Goal: Task Accomplishment & Management: Complete application form

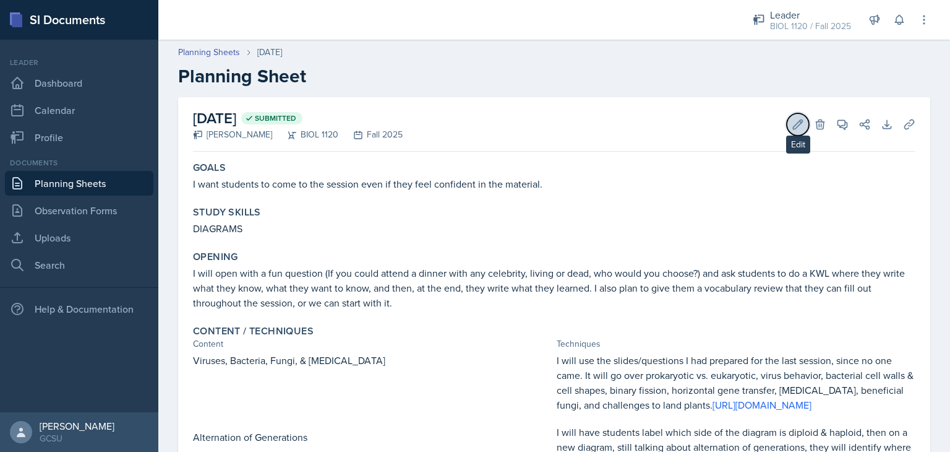
click at [792, 125] on icon at bounding box center [798, 124] width 12 height 12
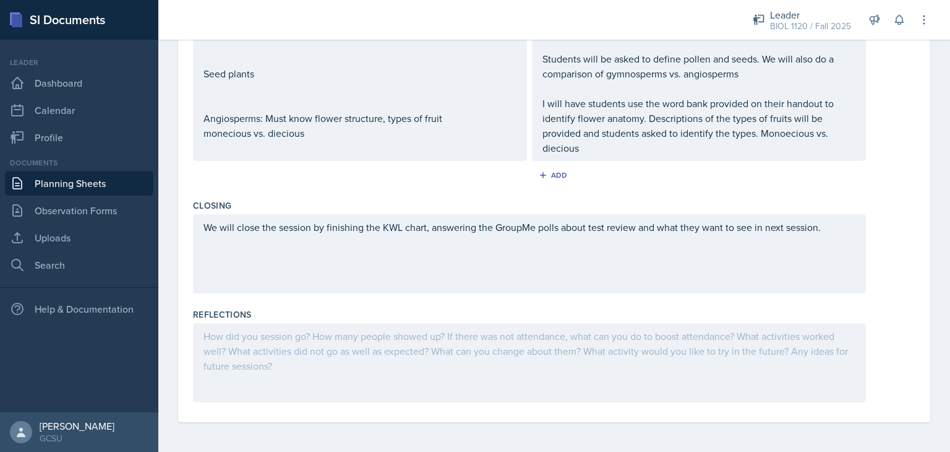
scroll to position [794, 0]
click at [501, 382] on div at bounding box center [529, 362] width 673 height 79
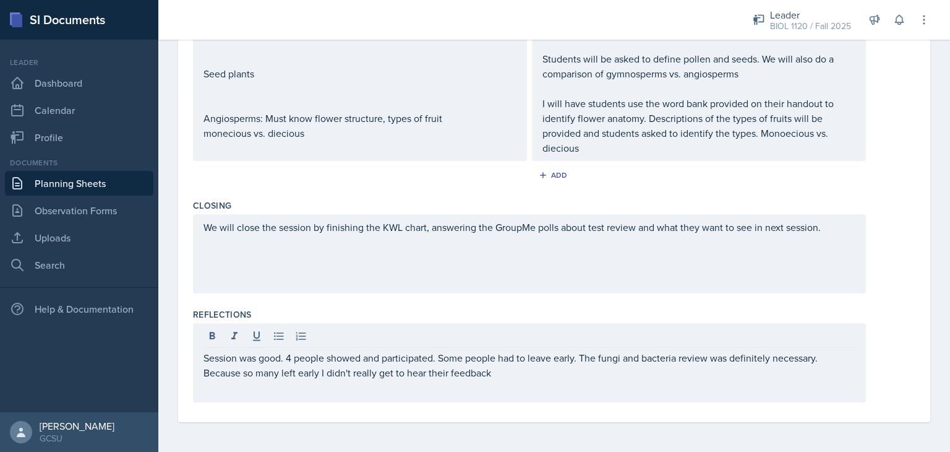
click at [501, 382] on div "Session was good. 4 people showed and participated. Some people had to leave ea…" at bounding box center [529, 362] width 673 height 79
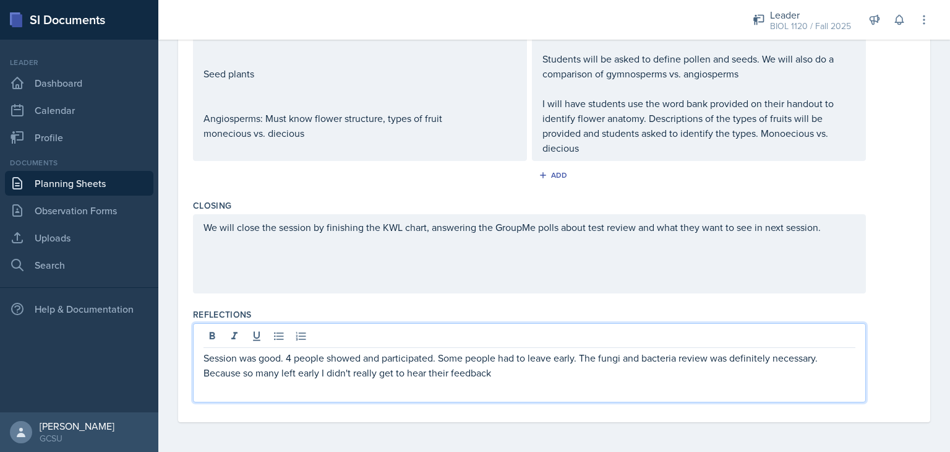
click at [488, 363] on p "Session was good. 4 people showed and participated. Some people had to leave ea…" at bounding box center [530, 365] width 652 height 30
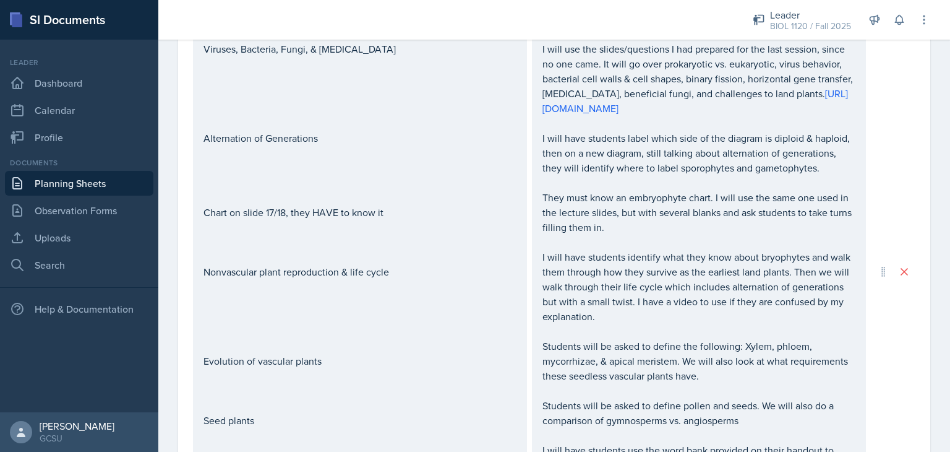
scroll to position [74, 0]
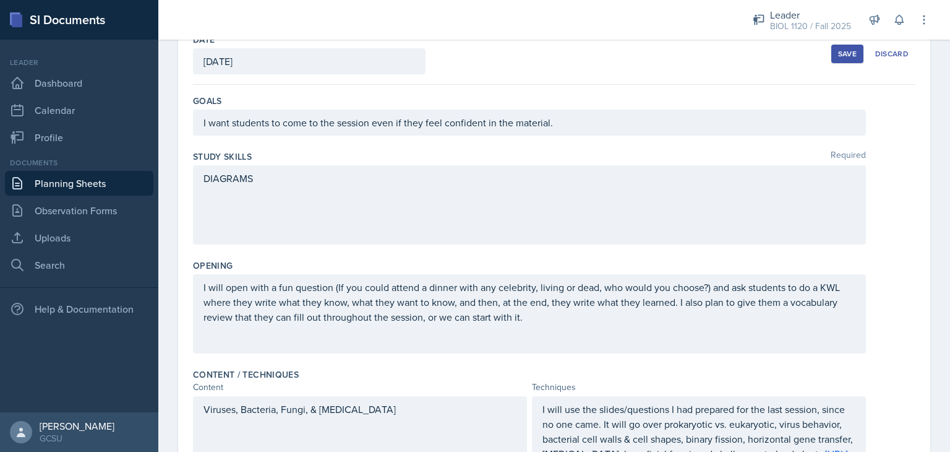
click at [837, 58] on button "Save" at bounding box center [847, 54] width 32 height 19
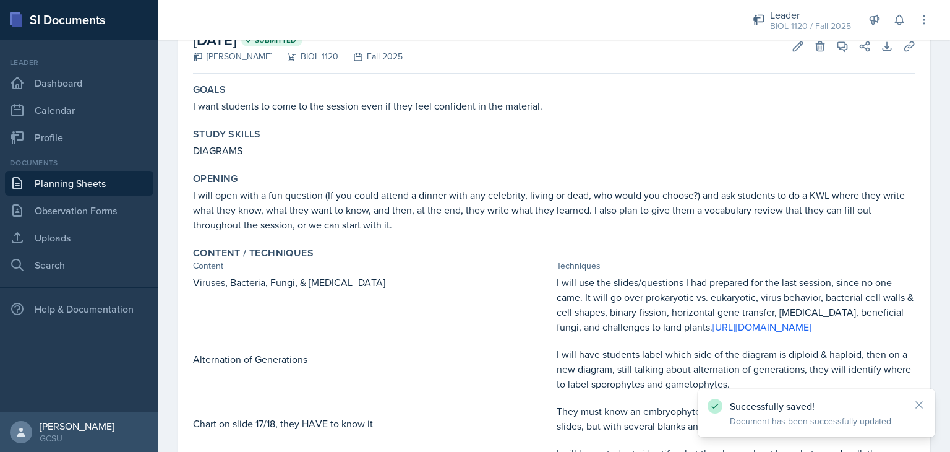
scroll to position [0, 0]
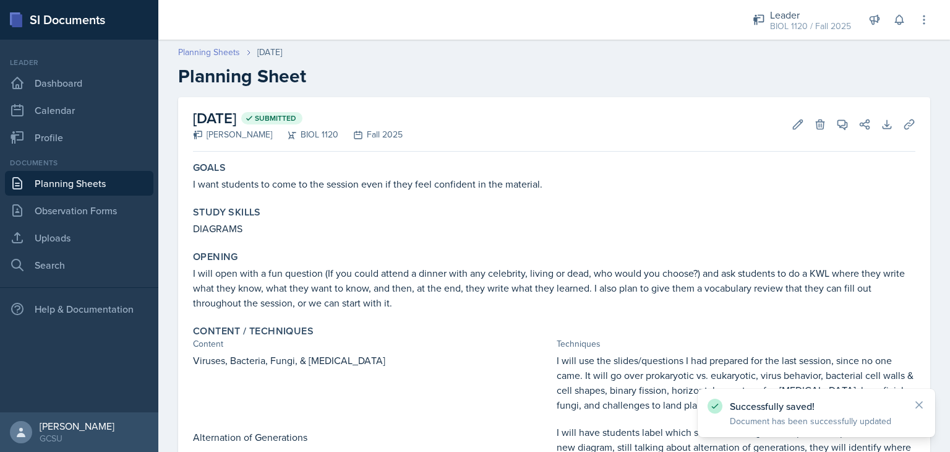
click at [224, 48] on link "Planning Sheets" at bounding box center [209, 52] width 62 height 13
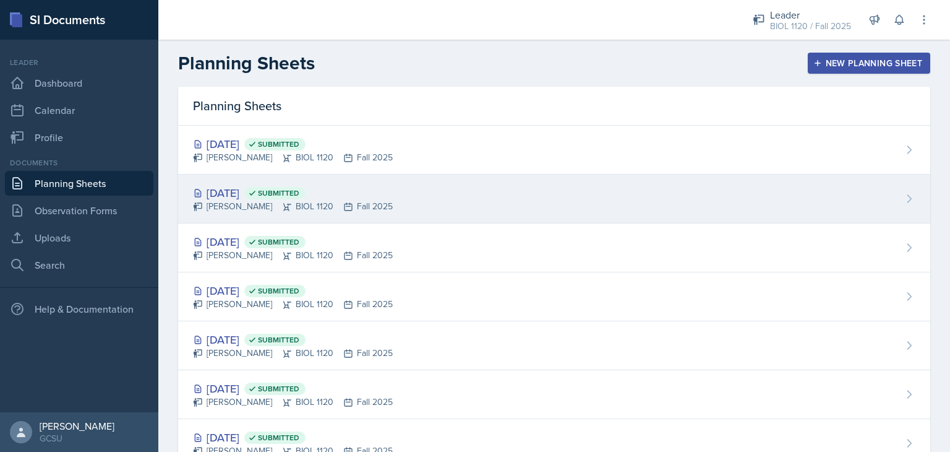
click at [252, 184] on div "[DATE] Submitted" at bounding box center [293, 192] width 200 height 17
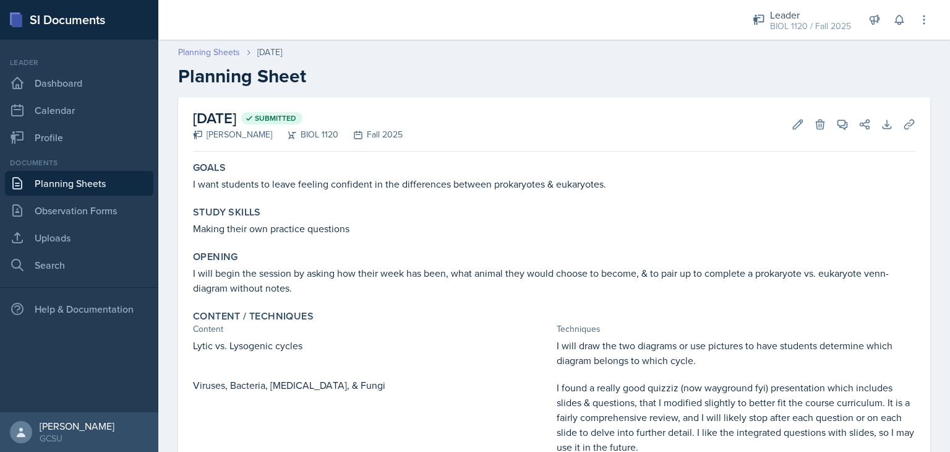
click at [217, 51] on link "Planning Sheets" at bounding box center [209, 52] width 62 height 13
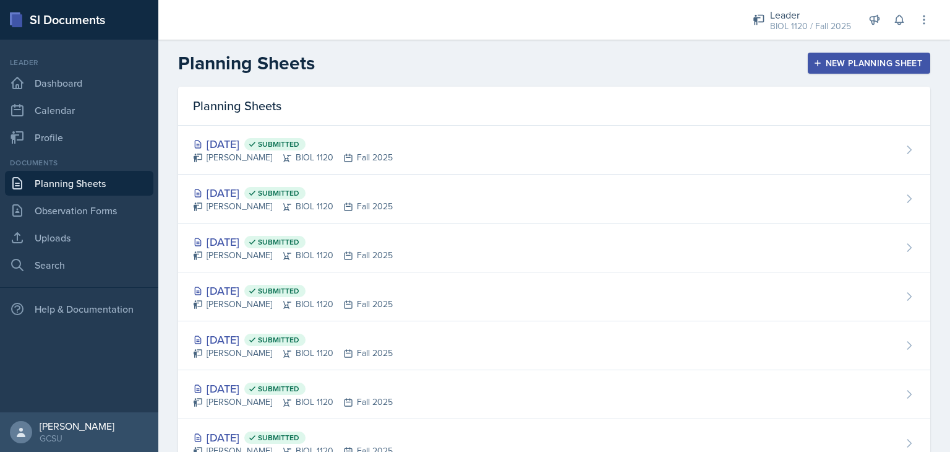
click at [824, 63] on div "New Planning Sheet" at bounding box center [869, 63] width 106 height 10
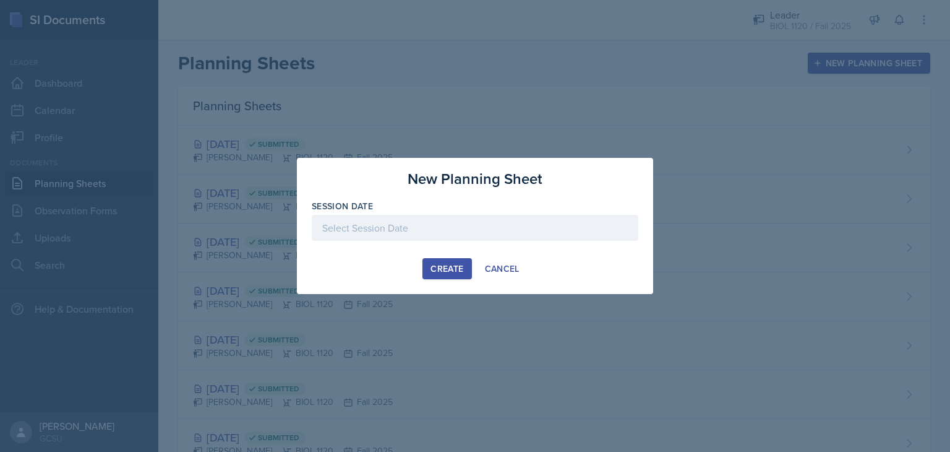
click at [538, 223] on div at bounding box center [475, 228] width 327 height 26
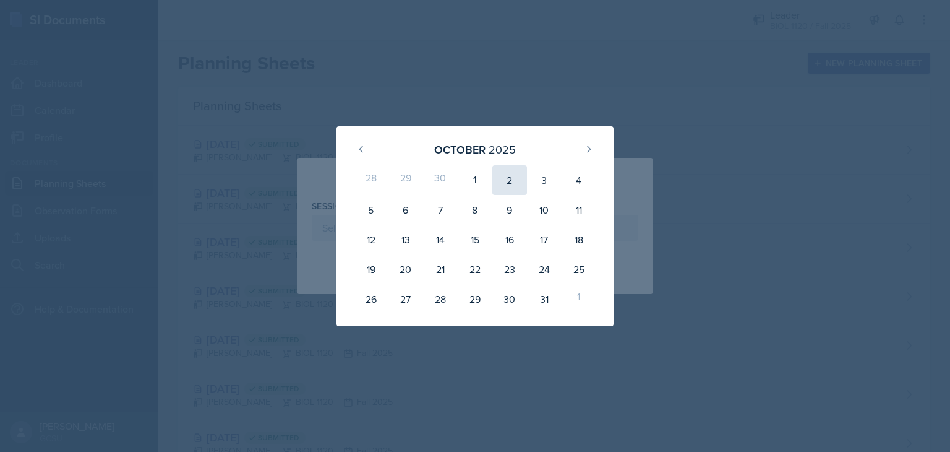
click at [520, 181] on div "2" at bounding box center [509, 180] width 35 height 30
type input "[DATE]"
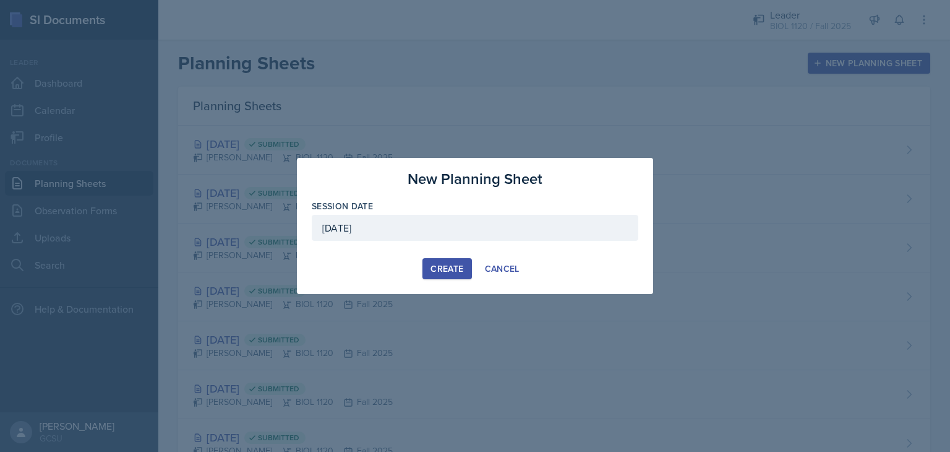
click at [453, 264] on div "Create" at bounding box center [447, 269] width 33 height 10
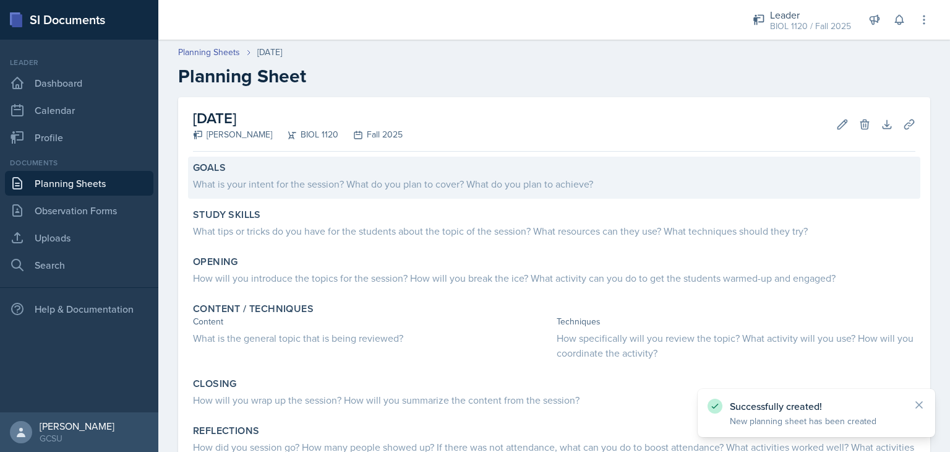
click at [451, 177] on div "What is your intent for the session? What do you plan to cover? What do you pla…" at bounding box center [554, 183] width 722 height 15
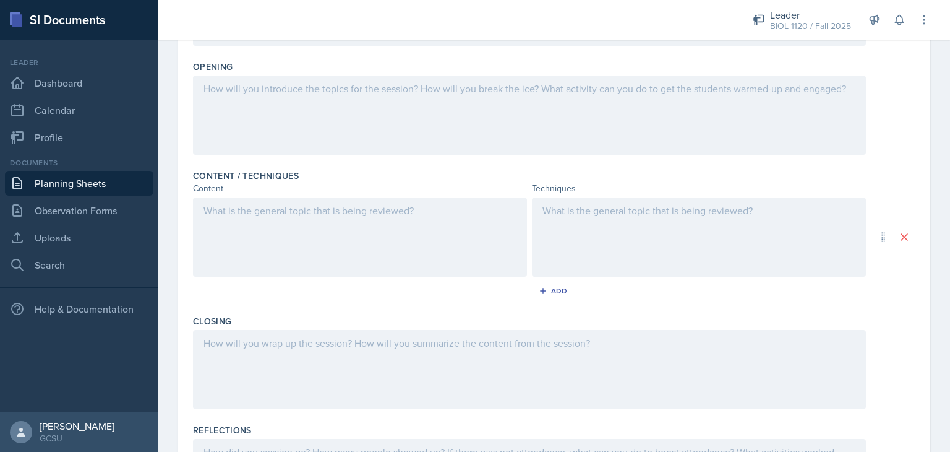
scroll to position [276, 0]
click at [244, 215] on div at bounding box center [360, 233] width 334 height 79
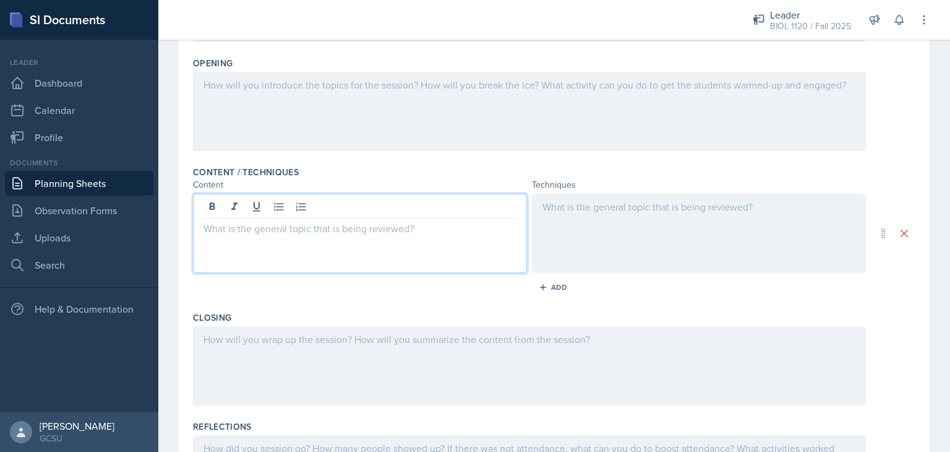
scroll to position [297, 0]
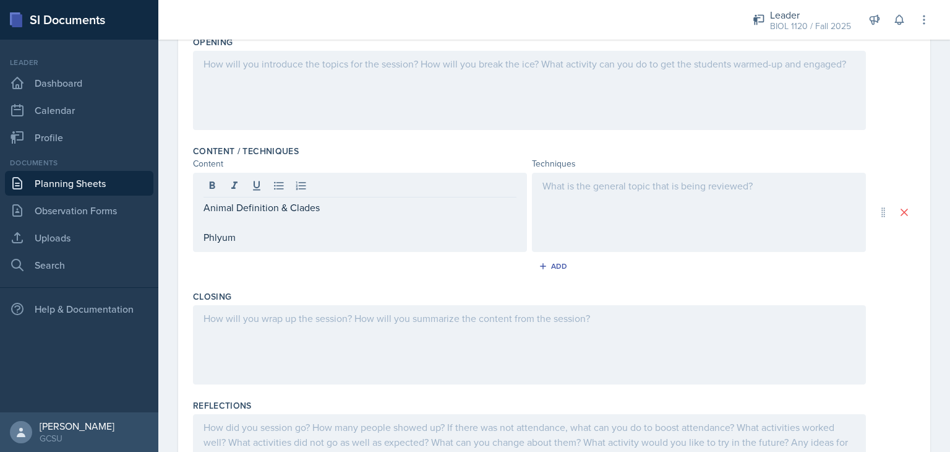
click at [676, 232] on div at bounding box center [699, 212] width 334 height 79
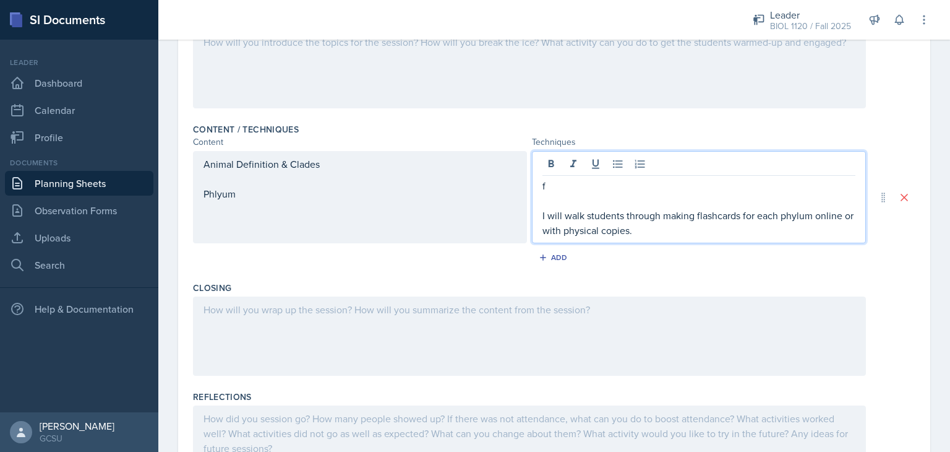
click at [230, 191] on div "Animal Definition & Clades Phlyum" at bounding box center [360, 178] width 313 height 45
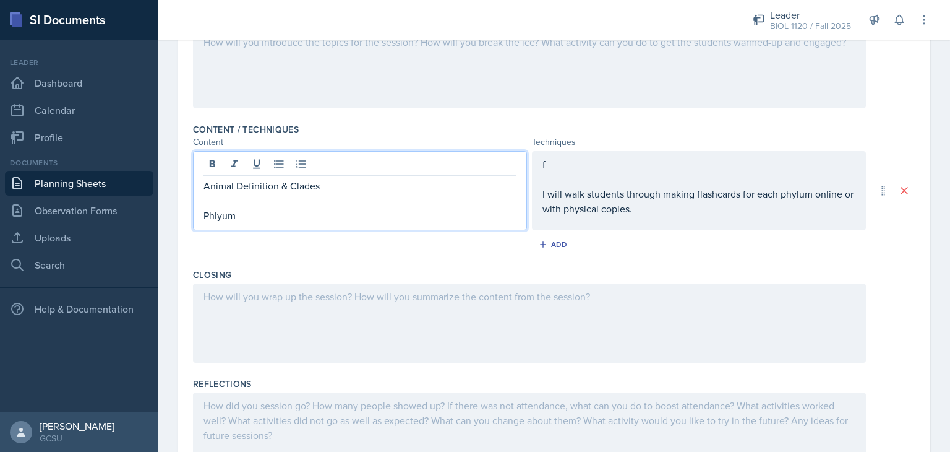
click at [236, 215] on p "Phlyum" at bounding box center [360, 215] width 313 height 15
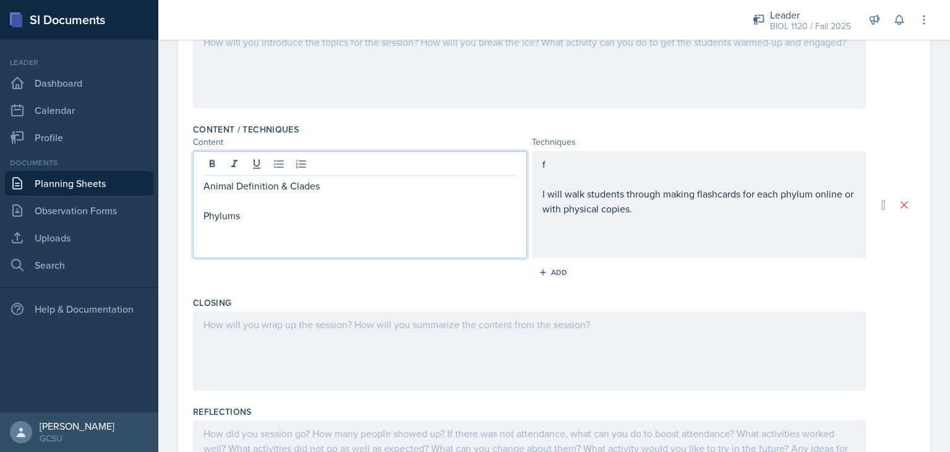
click at [299, 271] on div "Add" at bounding box center [554, 275] width 722 height 24
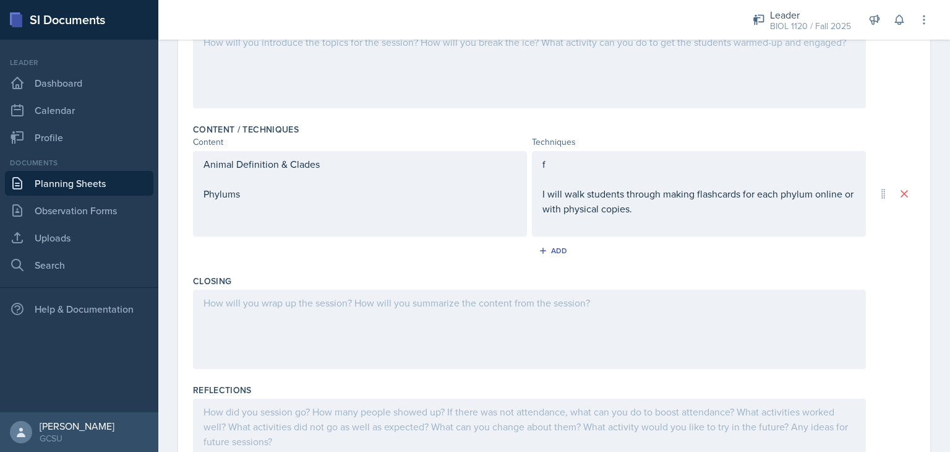
click at [231, 227] on div "Animal Definition & Clades Phylums" at bounding box center [360, 193] width 313 height 74
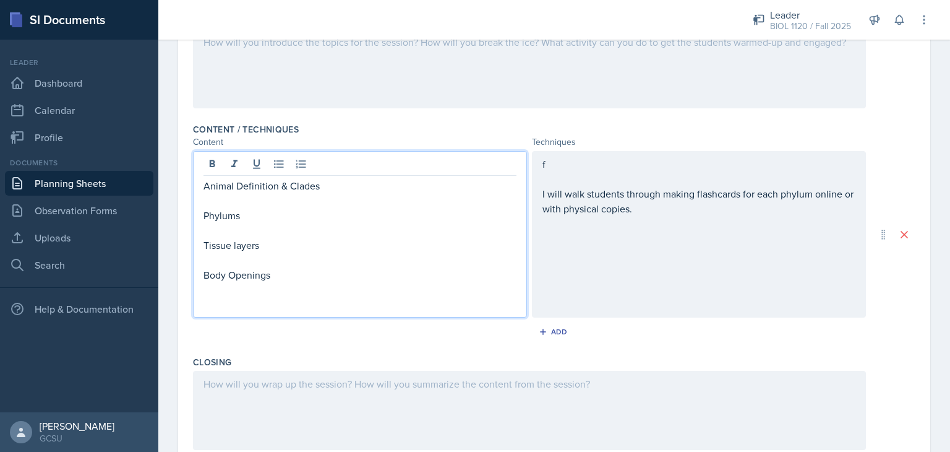
click at [557, 270] on div "f I will walk students through making flashcards for each phylum online or with…" at bounding box center [699, 234] width 334 height 166
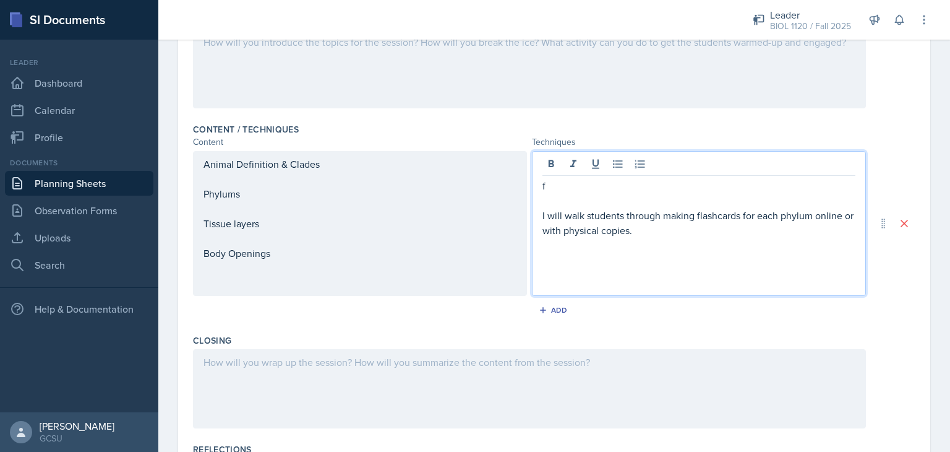
scroll to position [340, 0]
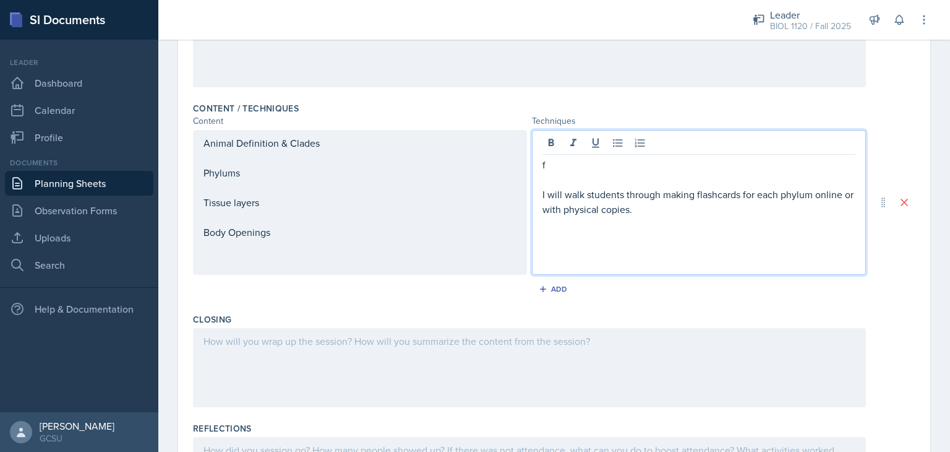
click at [259, 263] on div "Animal Definition & Clades Phylums Tissue layers Body Openings" at bounding box center [360, 202] width 313 height 134
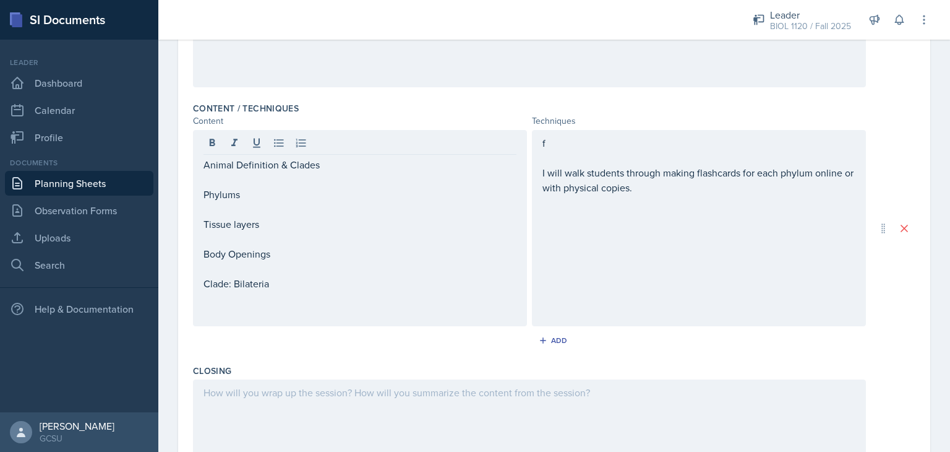
click at [612, 302] on div "f I will walk students through making flashcards for each phylum online or with…" at bounding box center [699, 228] width 334 height 196
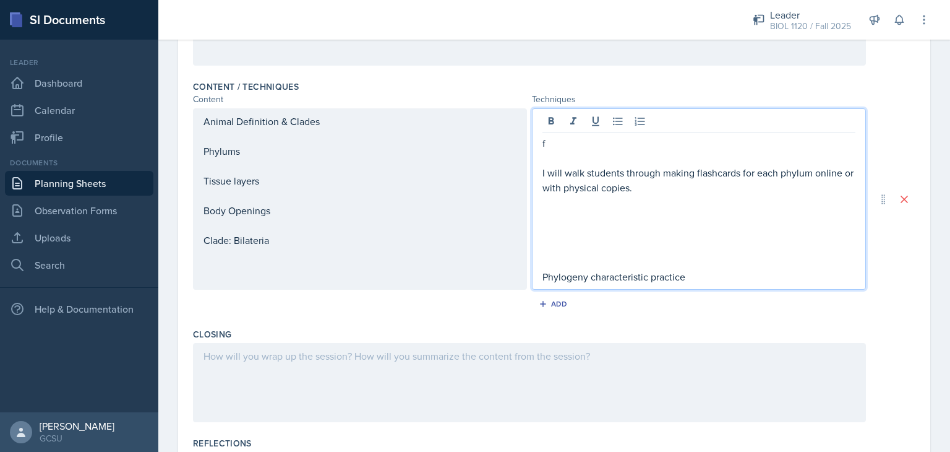
click at [319, 260] on div "Animal Definition & Clades Phylums Tissue layers Body Openings Clade: Bilateria" at bounding box center [360, 195] width 313 height 163
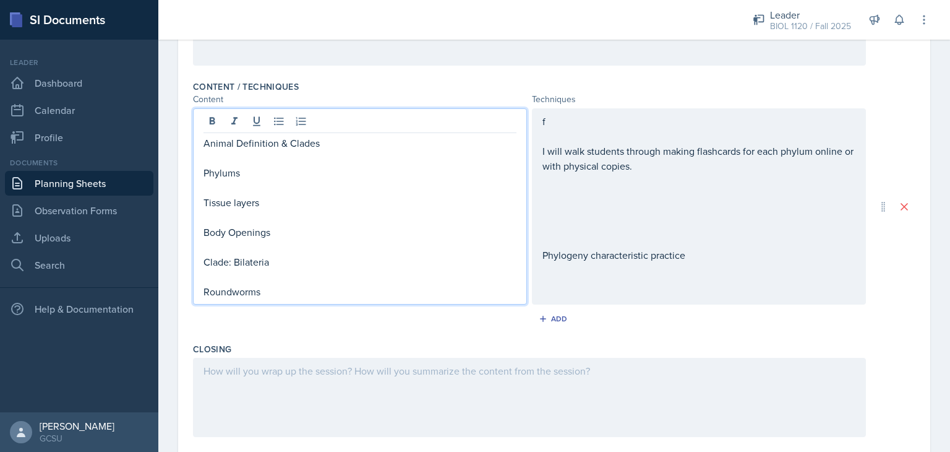
scroll to position [1, 0]
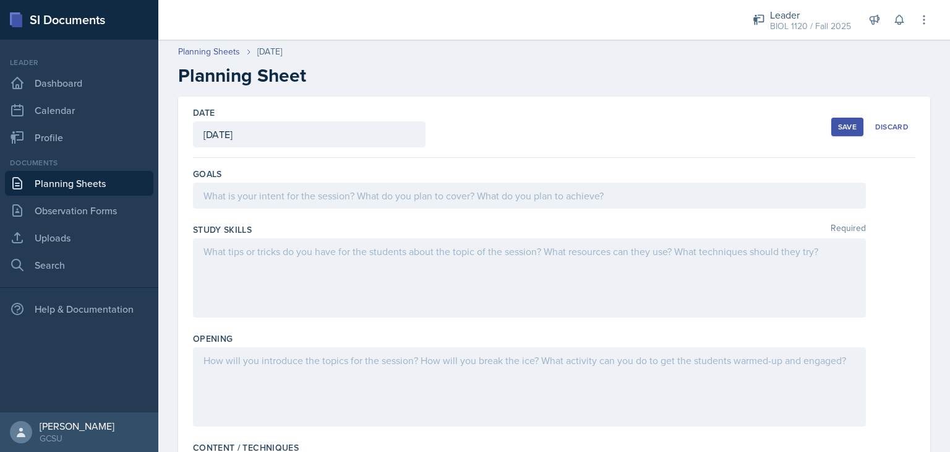
click at [838, 126] on div "Save" at bounding box center [847, 127] width 19 height 10
